Goal: Check status: Check status

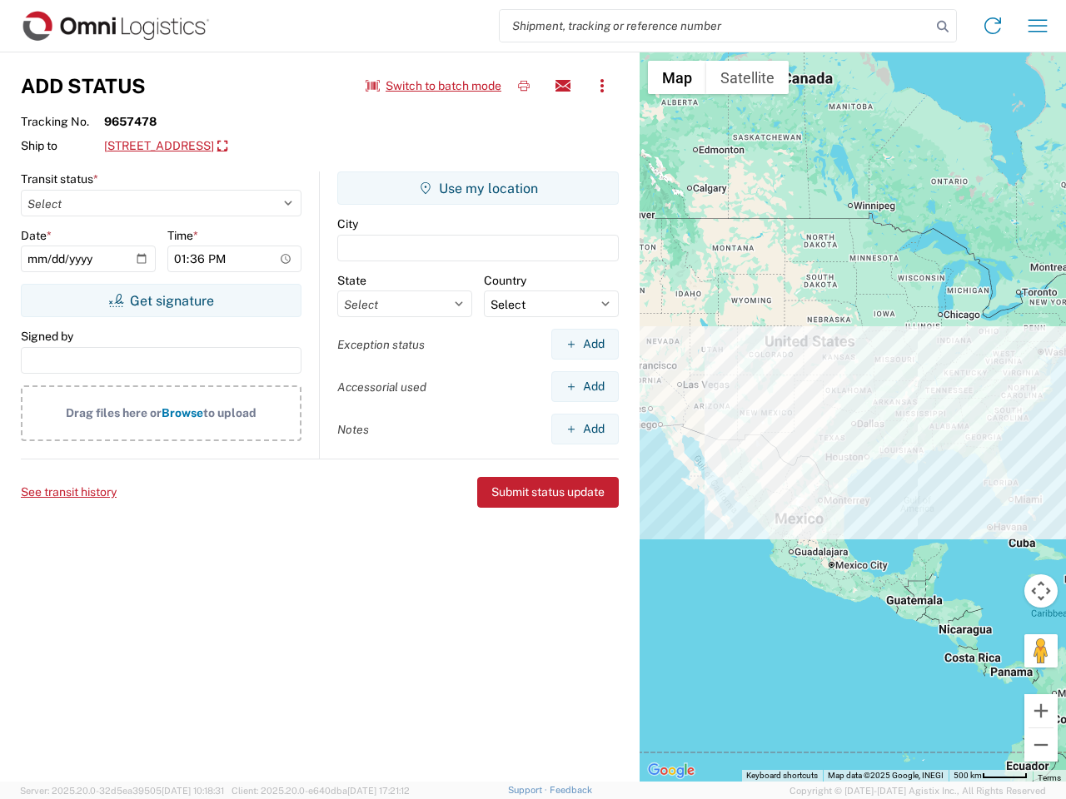
click at [715, 26] on input "search" at bounding box center [715, 26] width 431 height 32
click at [942, 27] on icon at bounding box center [942, 26] width 23 height 23
click at [992, 26] on icon at bounding box center [992, 25] width 27 height 27
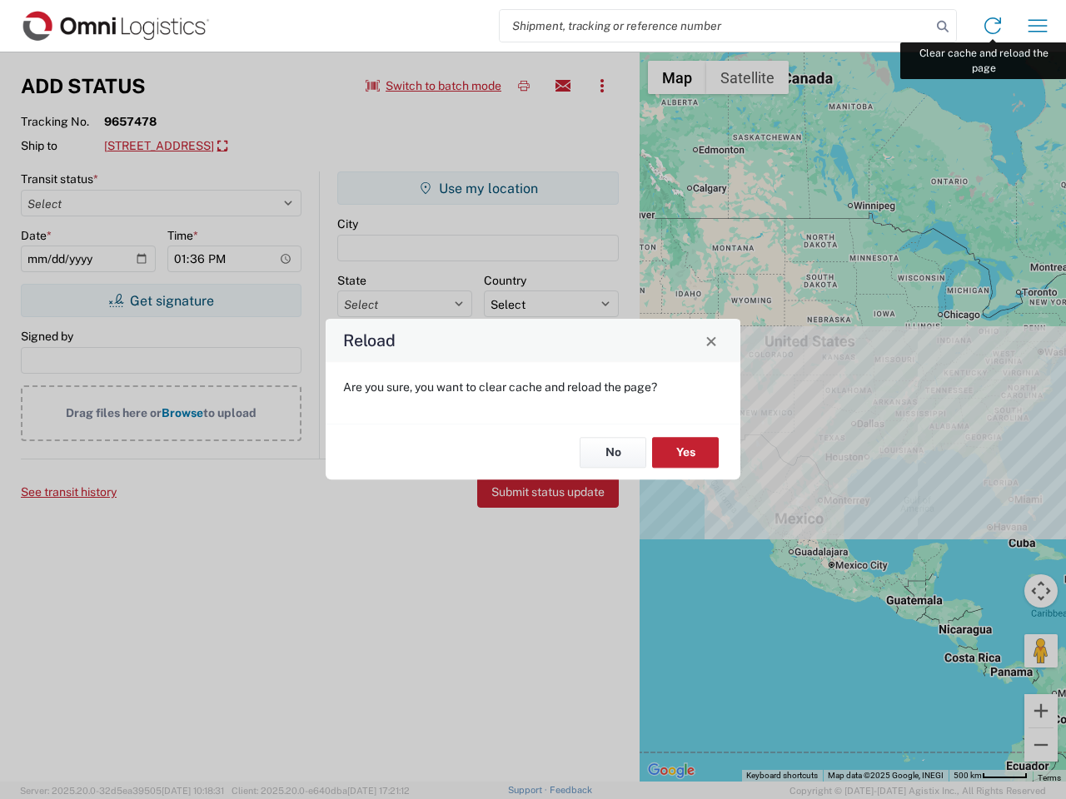
click at [1037, 26] on div "Reload Are you sure, you want to clear cache and reload the page? No Yes" at bounding box center [533, 399] width 1066 height 799
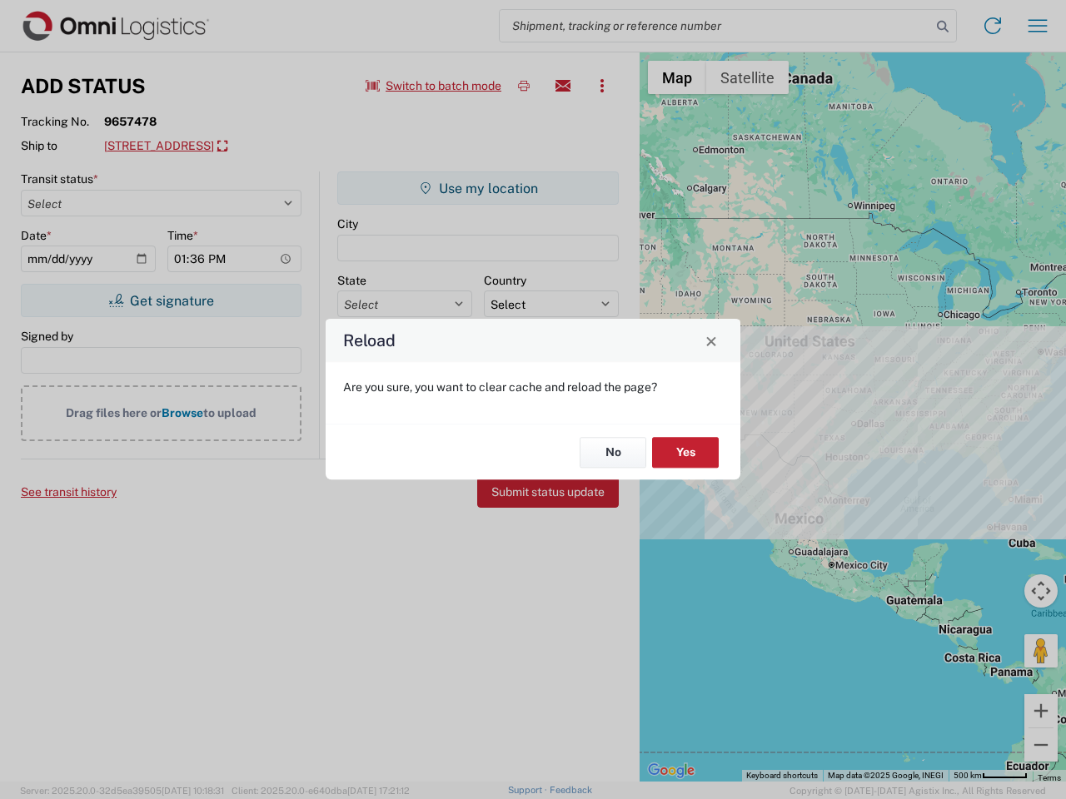
click at [434, 86] on div "Reload Are you sure, you want to clear cache and reload the page? No Yes" at bounding box center [533, 399] width 1066 height 799
click at [524, 86] on div "Reload Are you sure, you want to clear cache and reload the page? No Yes" at bounding box center [533, 399] width 1066 height 799
click at [563, 86] on div "Reload Are you sure, you want to clear cache and reload the page? No Yes" at bounding box center [533, 399] width 1066 height 799
click at [602, 86] on div "Reload Are you sure, you want to clear cache and reload the page? No Yes" at bounding box center [533, 399] width 1066 height 799
click at [230, 147] on div "Reload Are you sure, you want to clear cache and reload the page? No Yes" at bounding box center [533, 399] width 1066 height 799
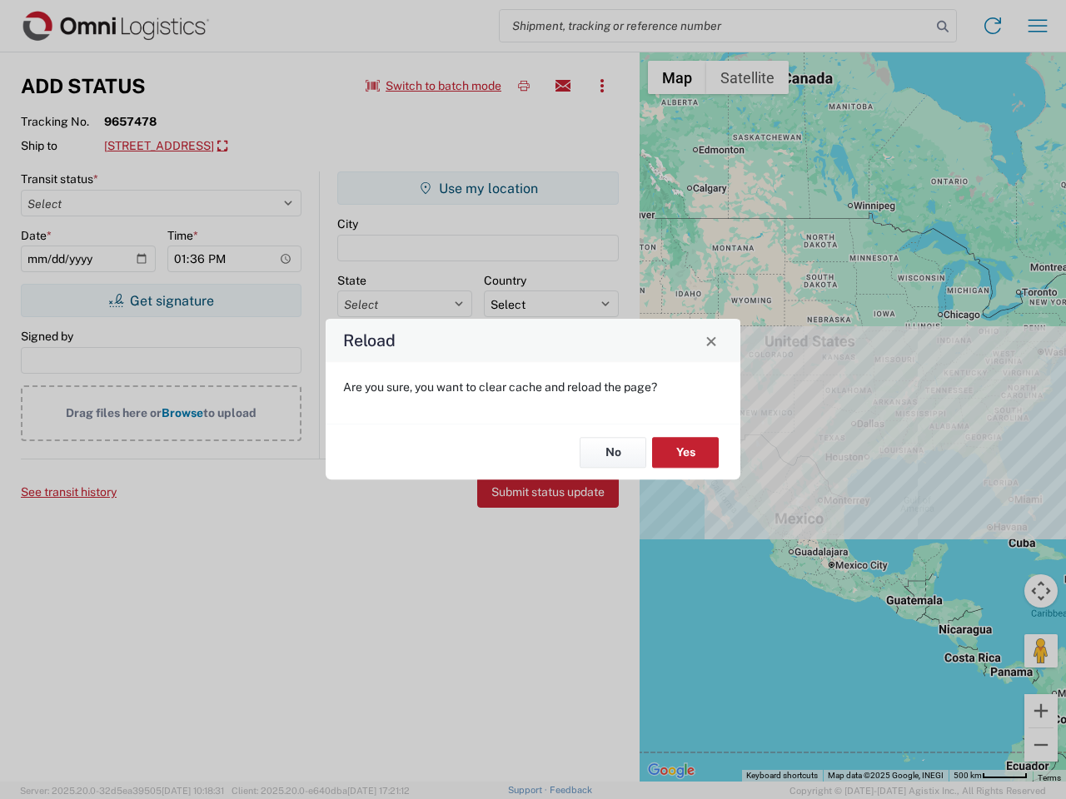
click at [161, 301] on div "Reload Are you sure, you want to clear cache and reload the page? No Yes" at bounding box center [533, 399] width 1066 height 799
